Goal: Task Accomplishment & Management: Manage account settings

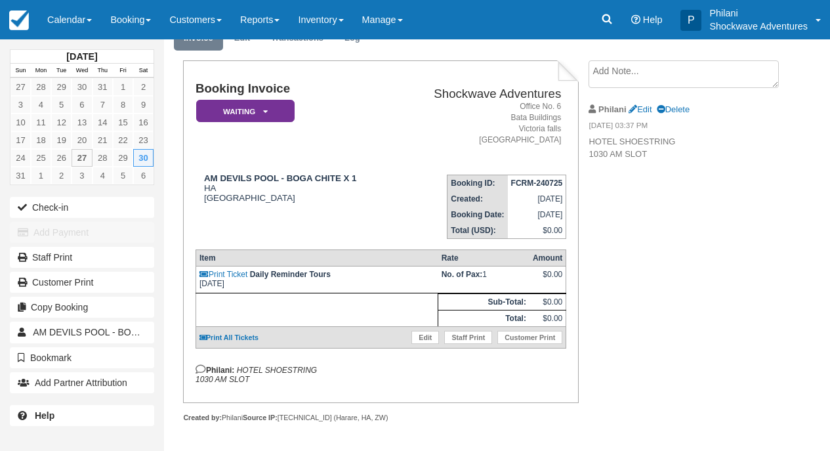
scroll to position [71, 0]
click at [418, 336] on link "Edit" at bounding box center [425, 337] width 28 height 13
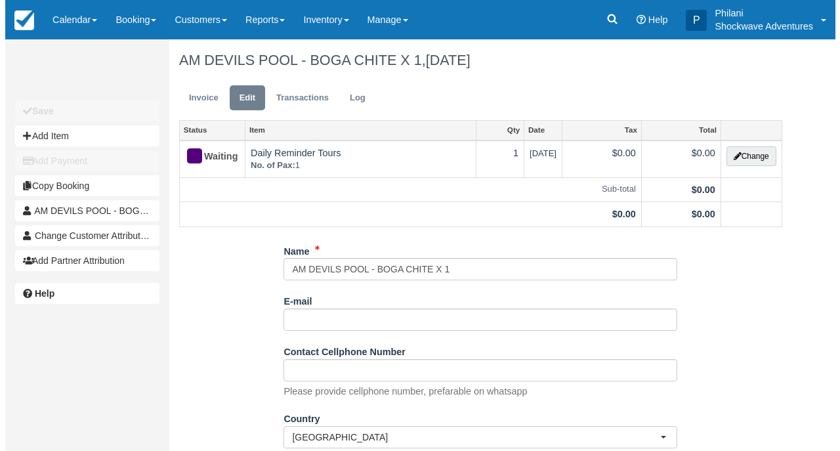
scroll to position [10, 0]
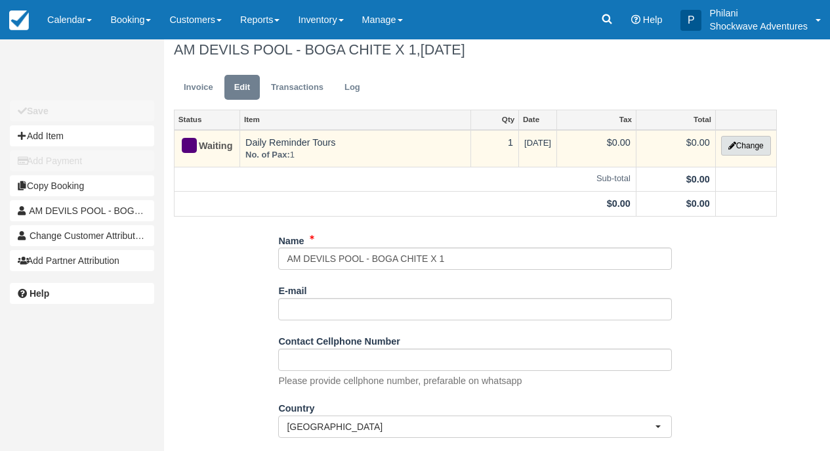
click at [741, 148] on button "Change" at bounding box center [746, 146] width 50 height 20
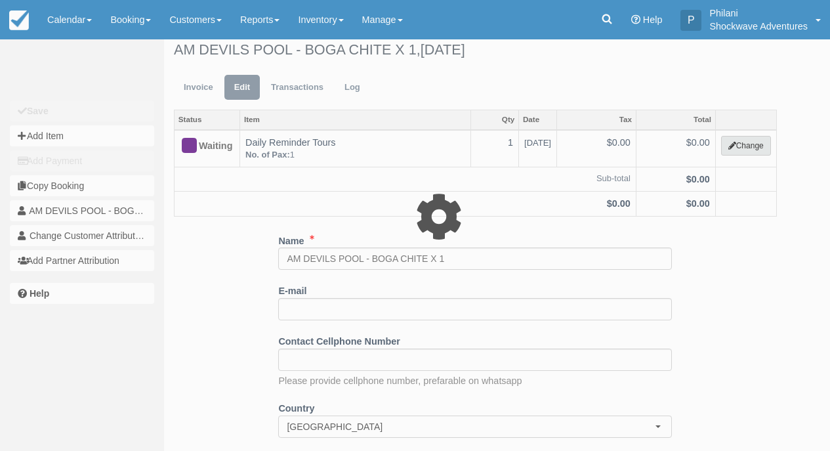
select select "36"
type input "0.00"
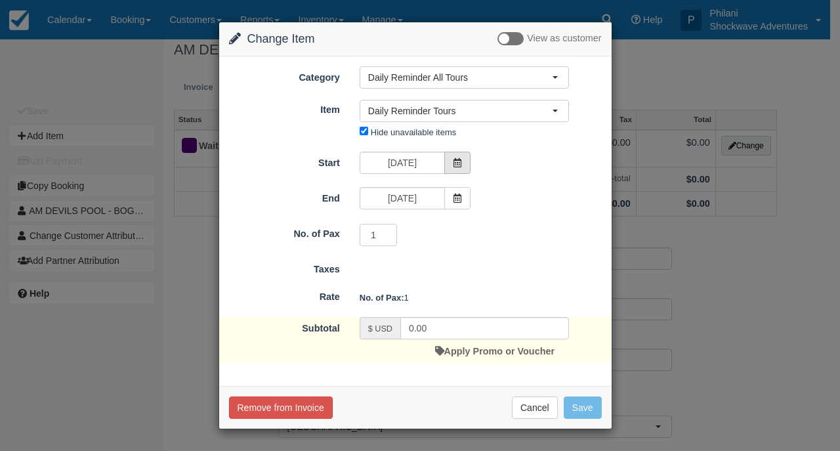
click at [455, 160] on icon at bounding box center [457, 162] width 9 height 9
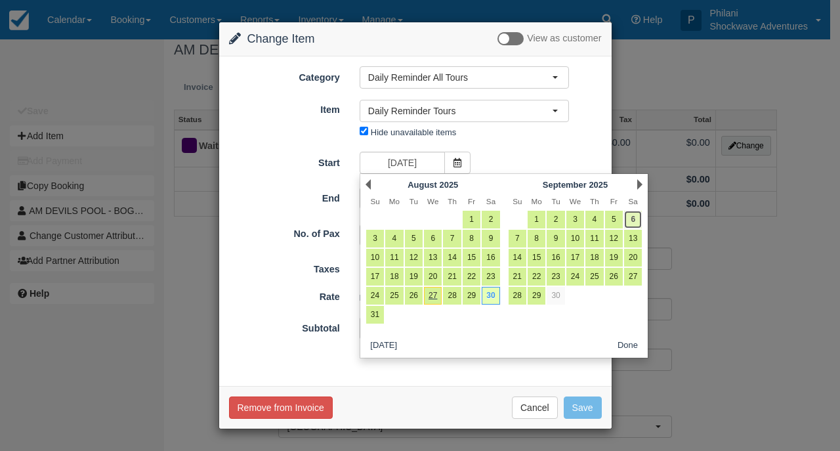
click at [633, 224] on link "6" at bounding box center [633, 220] width 18 height 18
type input "09/06/25"
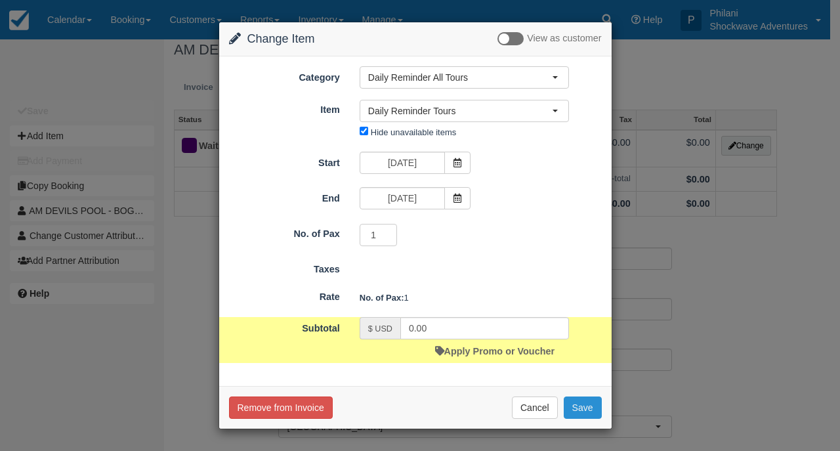
click at [595, 408] on button "Save" at bounding box center [582, 407] width 38 height 22
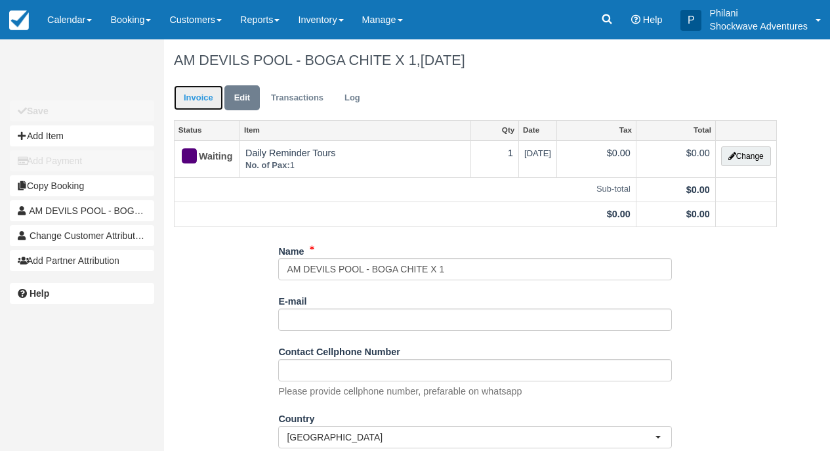
click at [203, 101] on link "Invoice" at bounding box center [198, 98] width 49 height 26
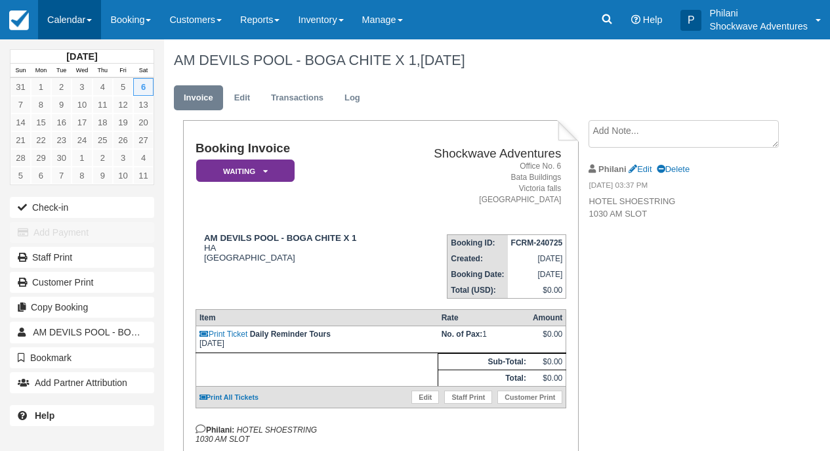
click at [68, 17] on link "Calendar" at bounding box center [69, 19] width 63 height 39
click at [97, 31] on link "Calendar" at bounding box center [69, 19] width 63 height 39
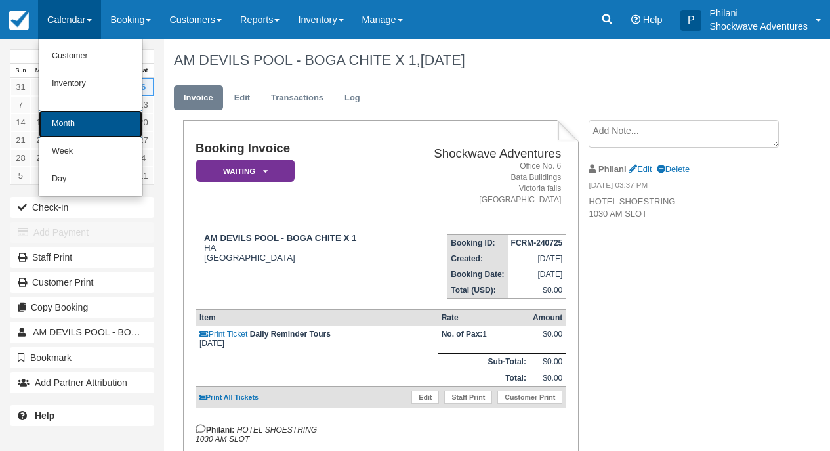
click at [109, 120] on link "Month" at bounding box center [91, 124] width 104 height 28
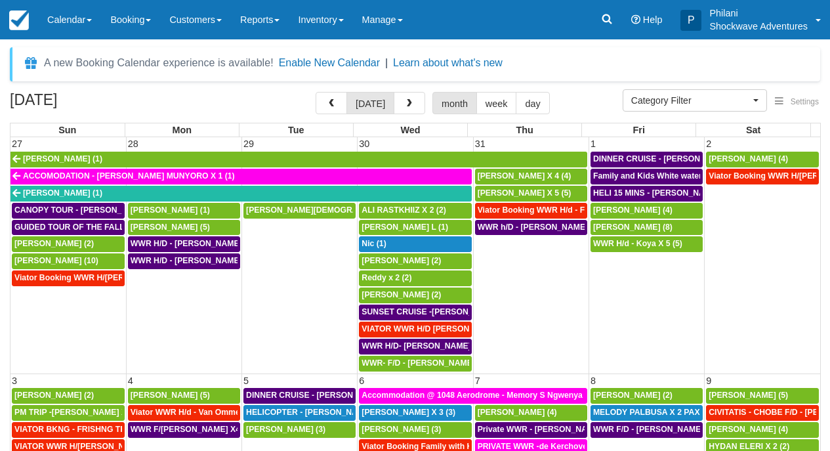
select select
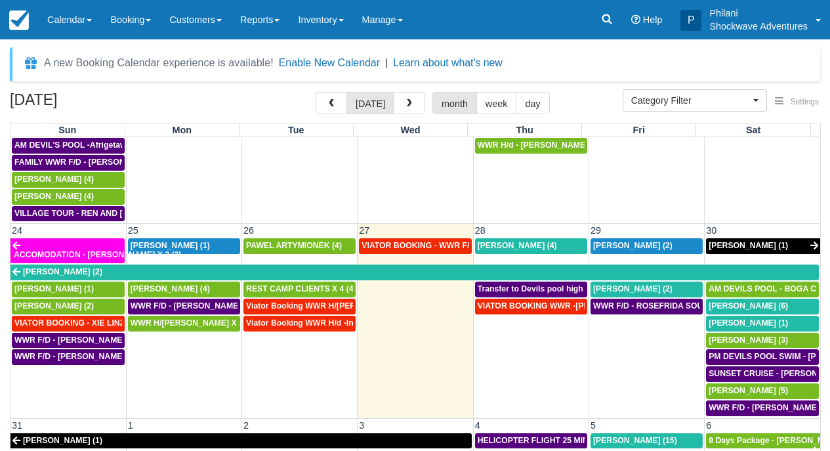
scroll to position [838, 0]
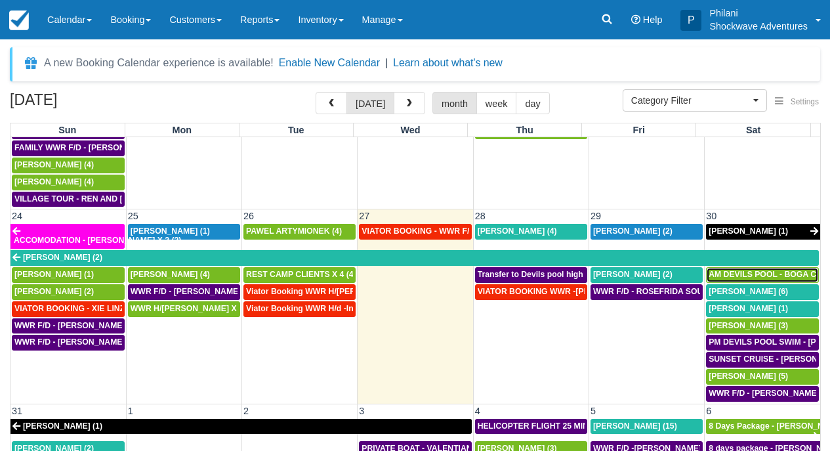
click at [785, 267] on link "AM DEVILS POOL - BOGA CHITE X 1 (1)" at bounding box center [762, 275] width 113 height 16
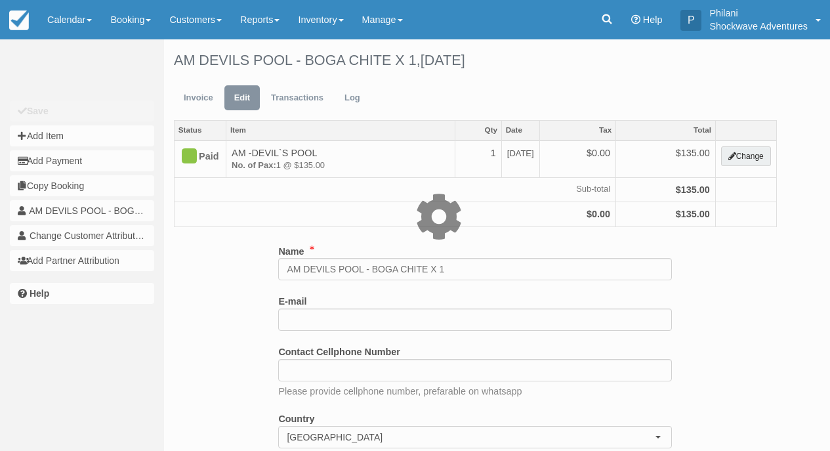
select select "29"
type input "135.00"
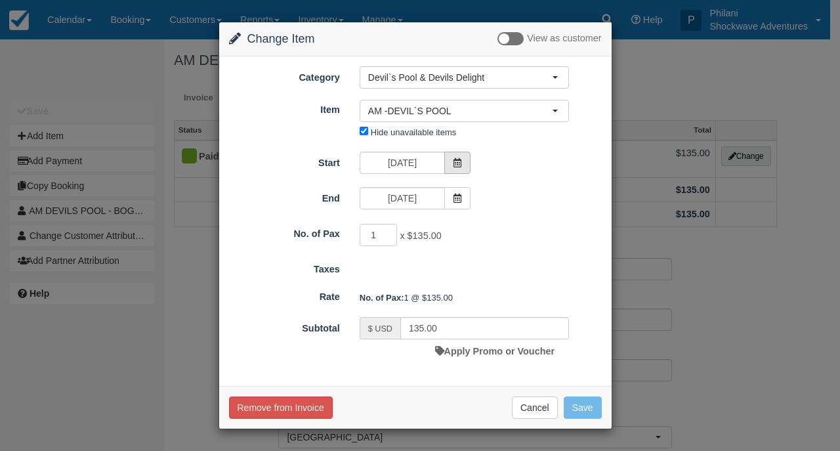
click at [460, 164] on icon at bounding box center [457, 162] width 9 height 9
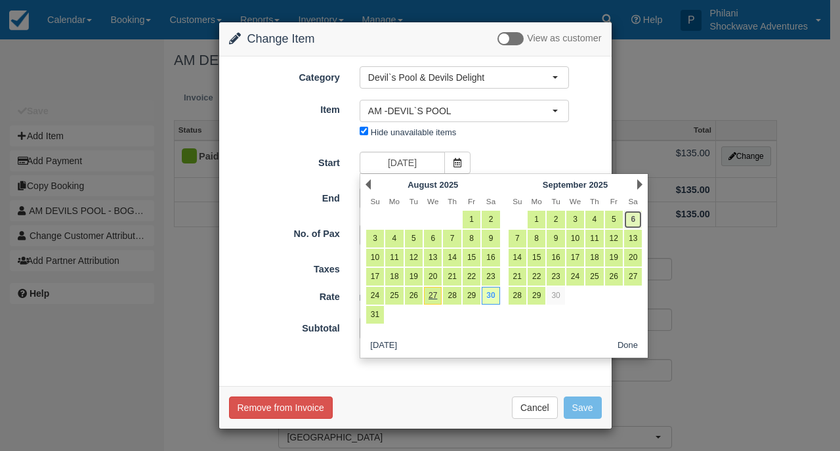
click at [635, 220] on link "6" at bounding box center [633, 220] width 18 height 18
type input "09/06/25"
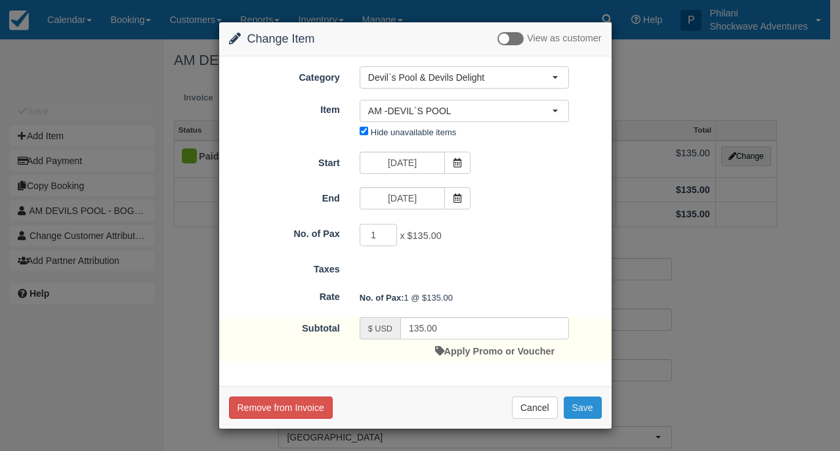
click at [598, 412] on button "Save" at bounding box center [582, 407] width 38 height 22
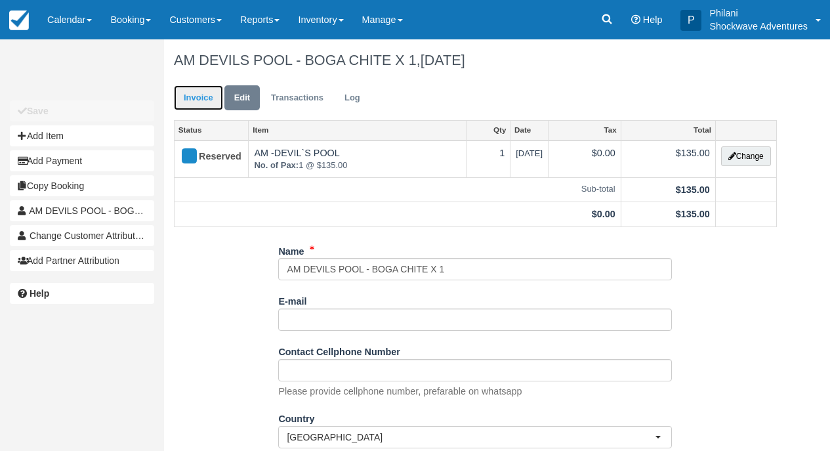
click at [192, 94] on link "Invoice" at bounding box center [198, 98] width 49 height 26
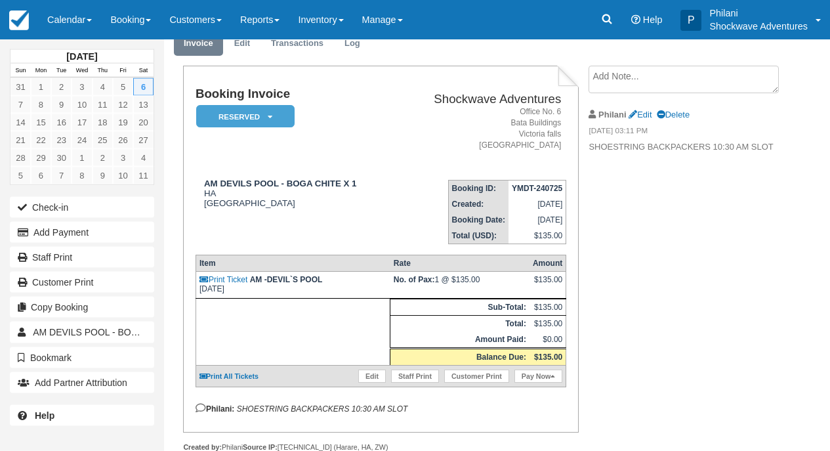
scroll to position [63, 0]
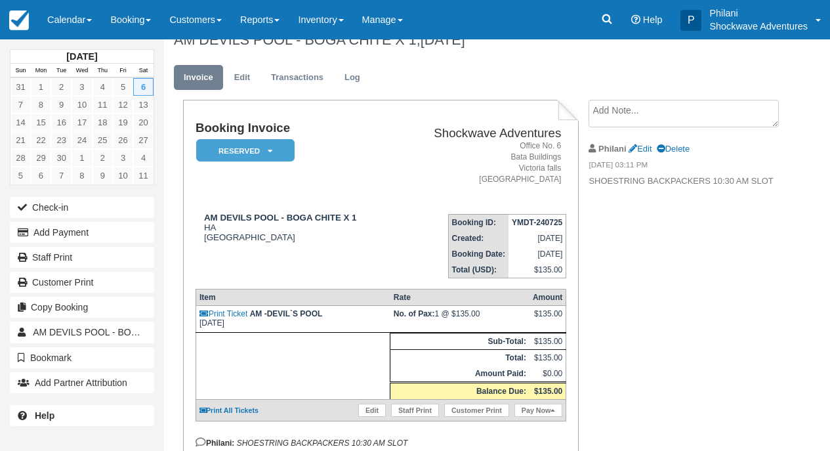
scroll to position [96, 0]
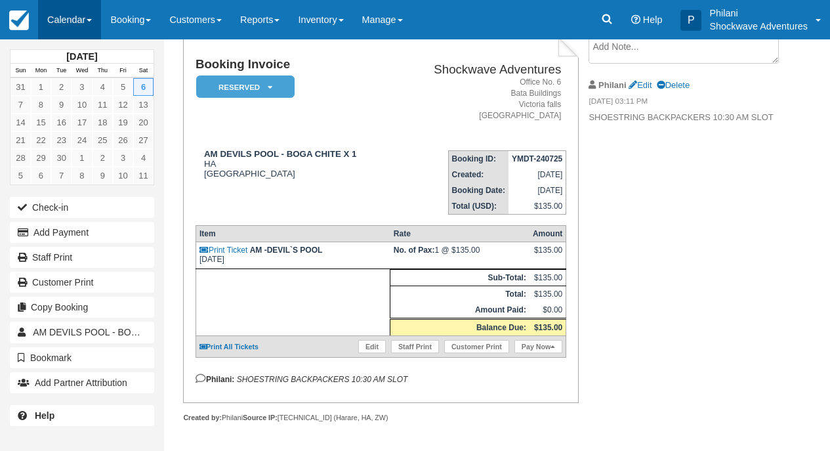
click at [52, 9] on link "Calendar" at bounding box center [69, 19] width 63 height 39
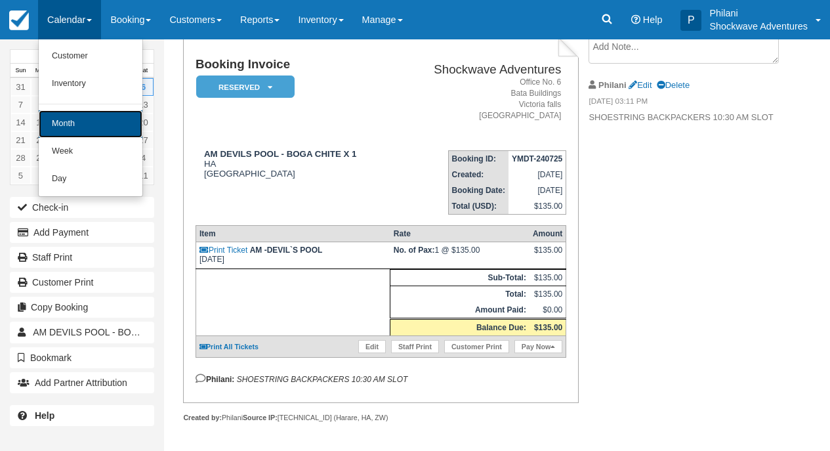
click at [81, 125] on link "Month" at bounding box center [91, 124] width 104 height 28
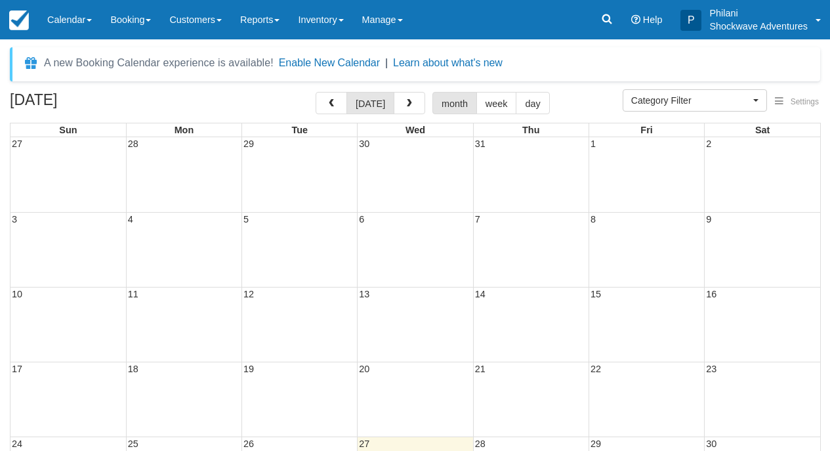
select select
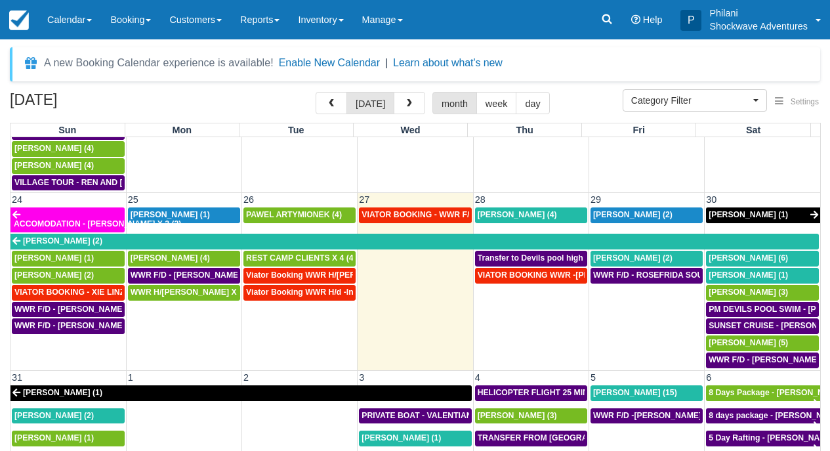
scroll to position [31, 0]
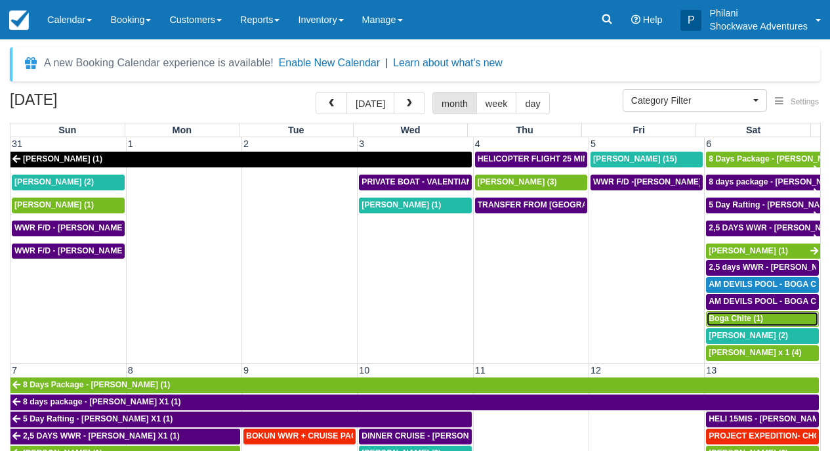
click at [759, 320] on div "Boga Chite (1)" at bounding box center [762, 319] width 108 height 10
